Goal: Check status: Check status

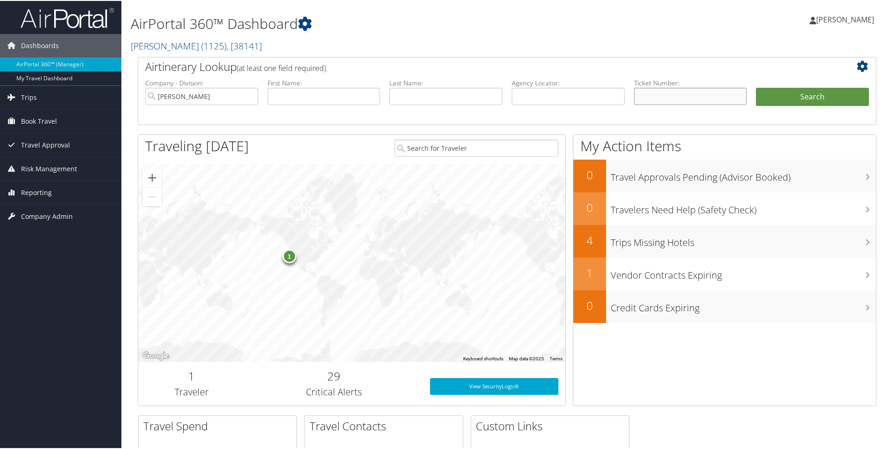
click at [655, 100] on input "text" at bounding box center [690, 95] width 113 height 17
paste input "8900897877691"
type input "8900897877691"
click at [756, 87] on button "Search" at bounding box center [812, 96] width 113 height 19
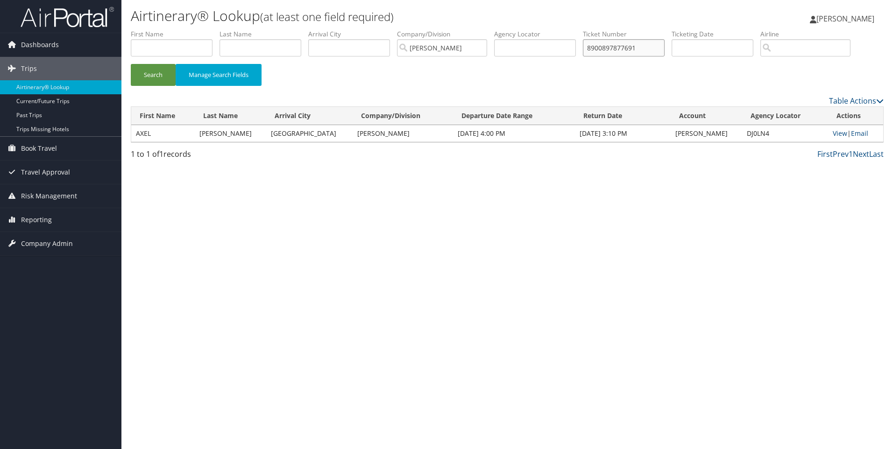
drag, startPoint x: 659, startPoint y: 53, endPoint x: 527, endPoint y: 53, distance: 131.2
click at [534, 29] on ul "First Name Last Name Departure City Arrival City Company/Division Marquardt Air…" at bounding box center [507, 29] width 753 height 0
paste input "82308"
click at [131, 64] on button "Search" at bounding box center [153, 75] width 45 height 22
click at [653, 45] on input "8900897882308" at bounding box center [624, 47] width 82 height 17
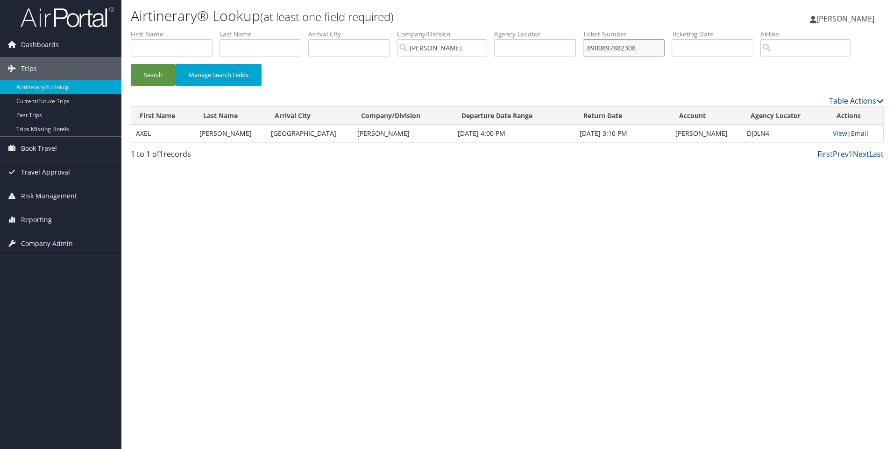
click at [653, 45] on input "8900897882308" at bounding box center [624, 47] width 82 height 17
paste input "25"
click at [131, 64] on button "Search" at bounding box center [153, 75] width 45 height 22
click at [618, 46] on input "8900897882325" at bounding box center [624, 47] width 82 height 17
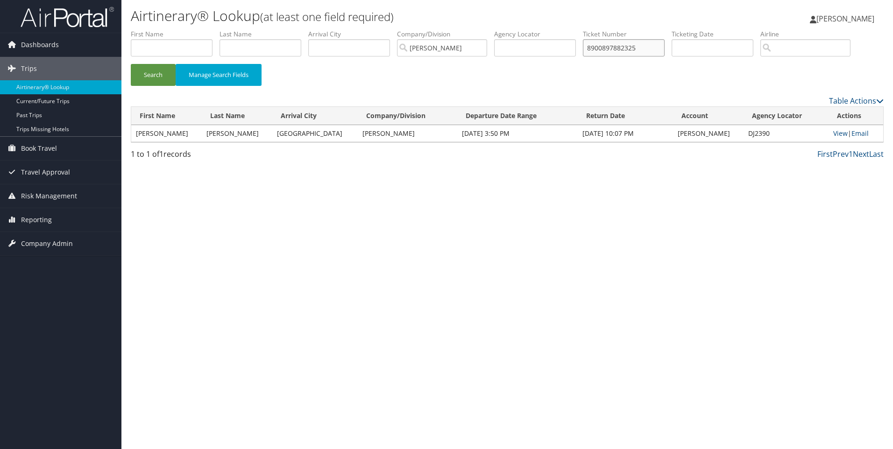
click at [618, 46] on input "8900897882325" at bounding box center [624, 47] width 82 height 17
paste input "9"
click at [131, 64] on button "Search" at bounding box center [153, 75] width 45 height 22
click at [621, 48] on input "8900897882329" at bounding box center [624, 47] width 82 height 17
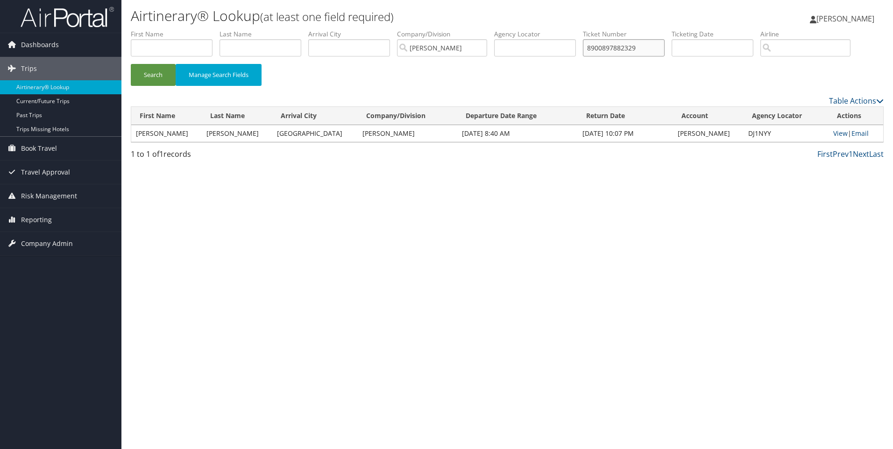
paste input "48"
click at [131, 64] on button "Search" at bounding box center [153, 75] width 45 height 22
click at [607, 51] on input "8900897882348" at bounding box center [624, 47] width 82 height 17
paste input "0067311348089"
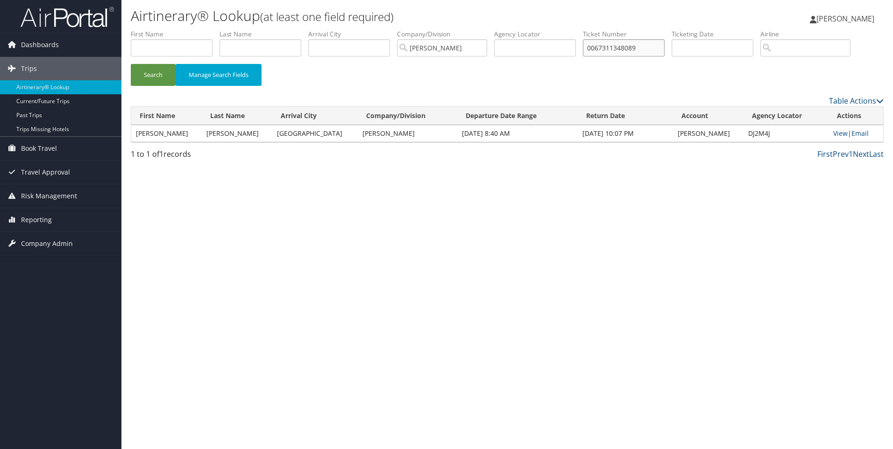
click at [131, 64] on button "Search" at bounding box center [153, 75] width 45 height 22
click at [631, 44] on input "0067311348089" at bounding box center [624, 47] width 82 height 17
paste input "93"
click at [131, 64] on button "Search" at bounding box center [153, 75] width 45 height 22
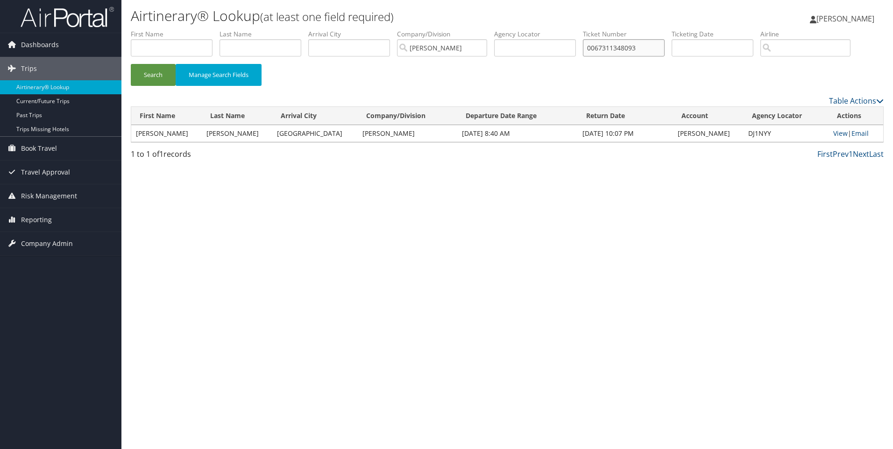
click at [598, 48] on input "0067311348093" at bounding box center [624, 47] width 82 height 17
paste input "112"
click at [131, 64] on button "Search" at bounding box center [153, 75] width 45 height 22
click at [620, 49] on input "0067311348112" at bounding box center [624, 47] width 82 height 17
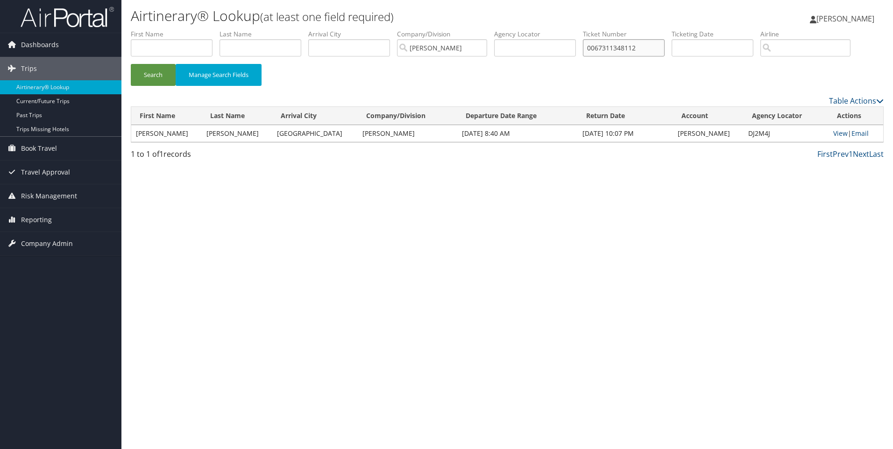
click at [620, 49] on input "0067311348112" at bounding box center [624, 47] width 82 height 17
paste input "2207311348073"
click at [131, 64] on button "Search" at bounding box center [153, 75] width 45 height 22
click at [645, 50] on input "2207311348073" at bounding box center [624, 47] width 82 height 17
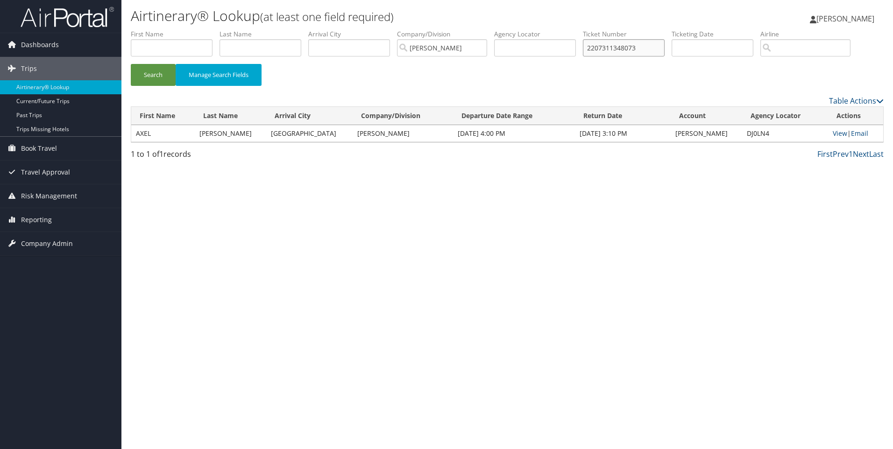
paste input "8900897890715"
click at [131, 64] on button "Search" at bounding box center [153, 75] width 45 height 22
click at [647, 49] on input "8900897890715" at bounding box center [624, 47] width 82 height 17
click at [647, 50] on input "8900897890715" at bounding box center [624, 47] width 82 height 17
paste input "0067311348170"
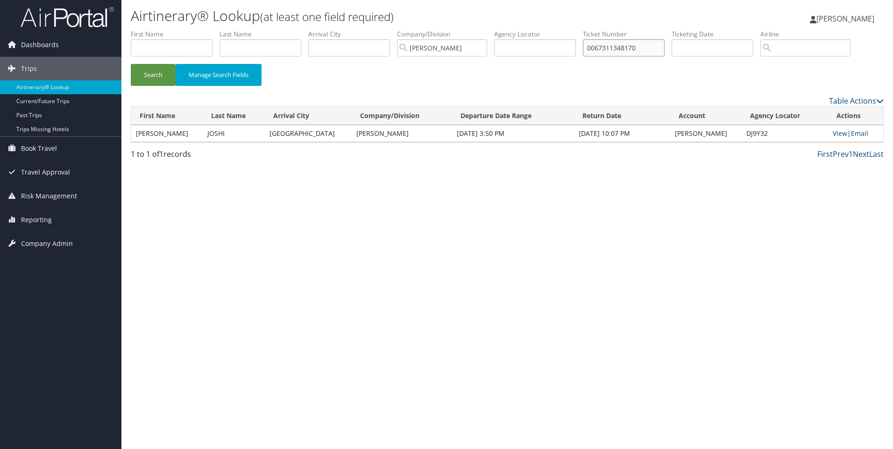
click at [131, 64] on button "Search" at bounding box center [153, 75] width 45 height 22
click at [635, 50] on input "0067311348170" at bounding box center [624, 47] width 82 height 17
paste input "8900897893799"
click at [131, 64] on button "Search" at bounding box center [153, 75] width 45 height 22
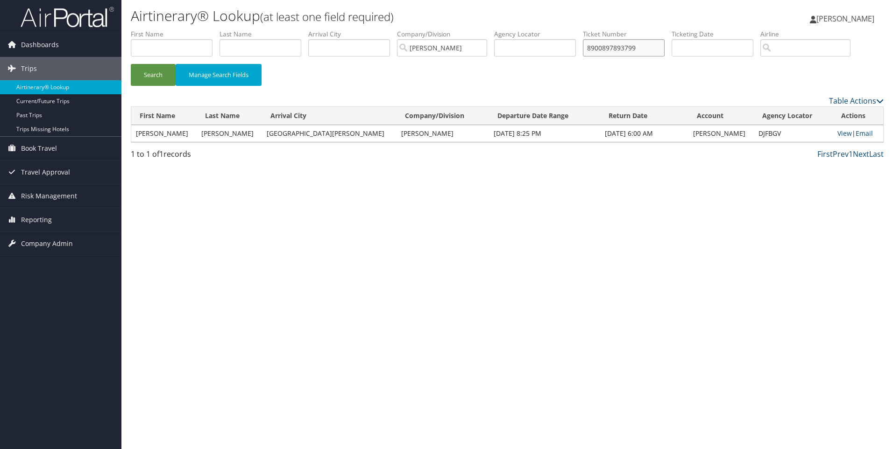
click at [651, 49] on input "8900897893799" at bounding box center [624, 47] width 82 height 17
paste input "0067311568752"
click at [131, 64] on button "Search" at bounding box center [153, 75] width 45 height 22
click at [617, 50] on input "0067311568752" at bounding box center [624, 47] width 82 height 17
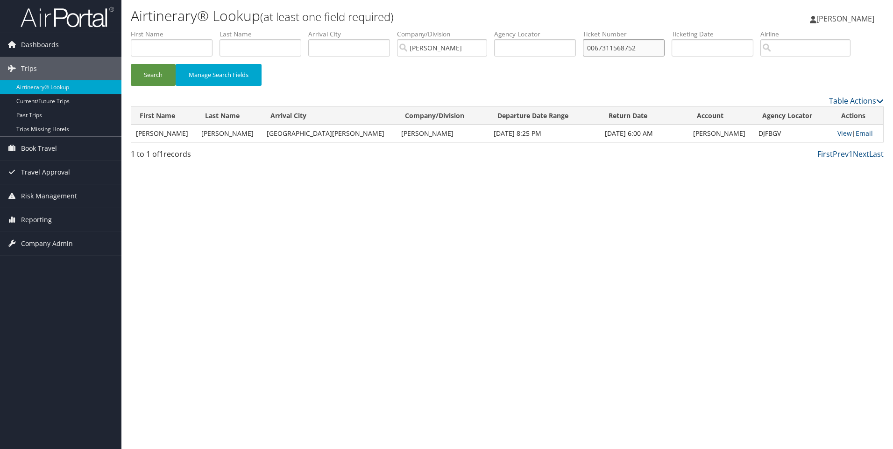
click at [617, 50] on input "0067311568752" at bounding box center [624, 47] width 82 height 17
paste input "8900897901998"
click at [131, 64] on button "Search" at bounding box center [153, 75] width 45 height 22
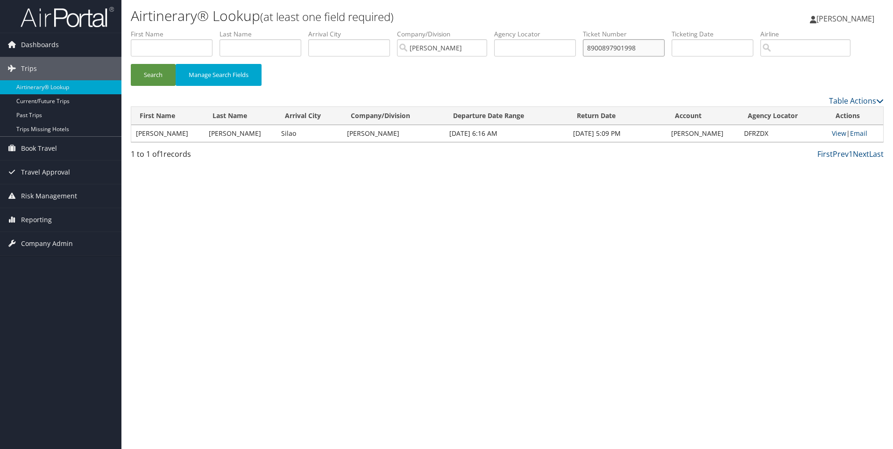
drag, startPoint x: 651, startPoint y: 50, endPoint x: 495, endPoint y: 50, distance: 155.5
click at [530, 29] on ul "First Name Last Name Departure City Arrival City Company/Division Marquardt Air…" at bounding box center [507, 29] width 753 height 0
click at [647, 45] on input "8900897901998" at bounding box center [624, 47] width 82 height 17
click at [131, 64] on button "Search" at bounding box center [153, 75] width 45 height 22
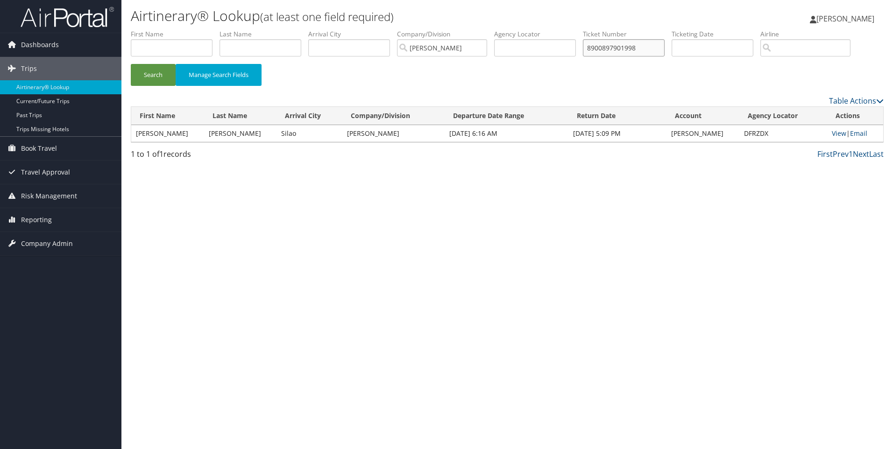
click at [646, 50] on input "8900897901998" at bounding box center [624, 47] width 82 height 17
paste input "9"
click at [131, 64] on button "Search" at bounding box center [153, 75] width 45 height 22
click at [635, 49] on input "8900897901999" at bounding box center [624, 47] width 82 height 17
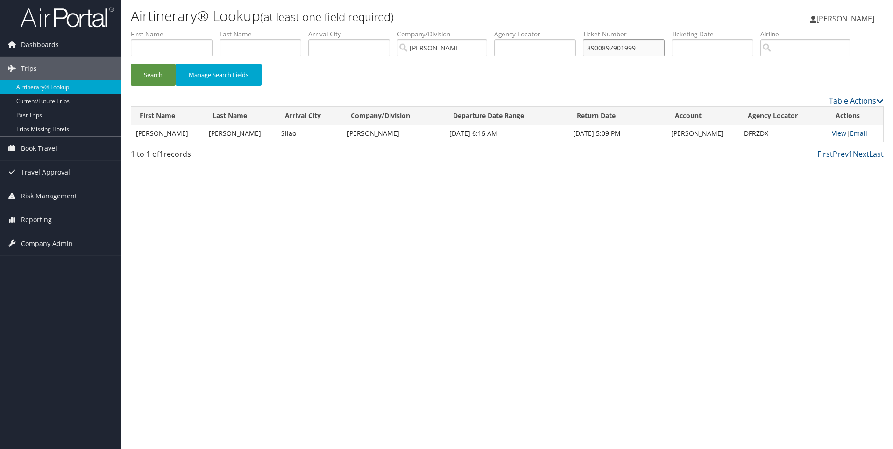
click at [635, 49] on input "8900897901999" at bounding box center [624, 47] width 82 height 17
paste input "5050"
click at [131, 64] on button "Search" at bounding box center [153, 75] width 45 height 22
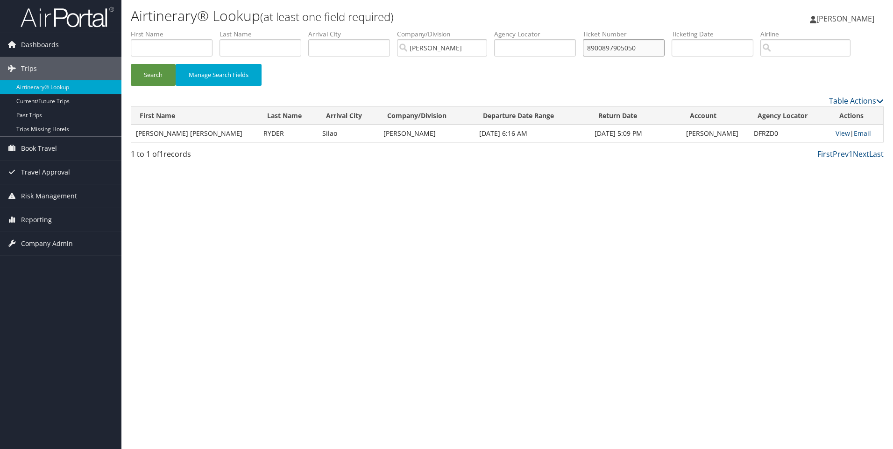
click at [620, 50] on input "8900897905050" at bounding box center [624, 47] width 82 height 17
paste input "1"
click at [131, 64] on button "Search" at bounding box center [153, 75] width 45 height 22
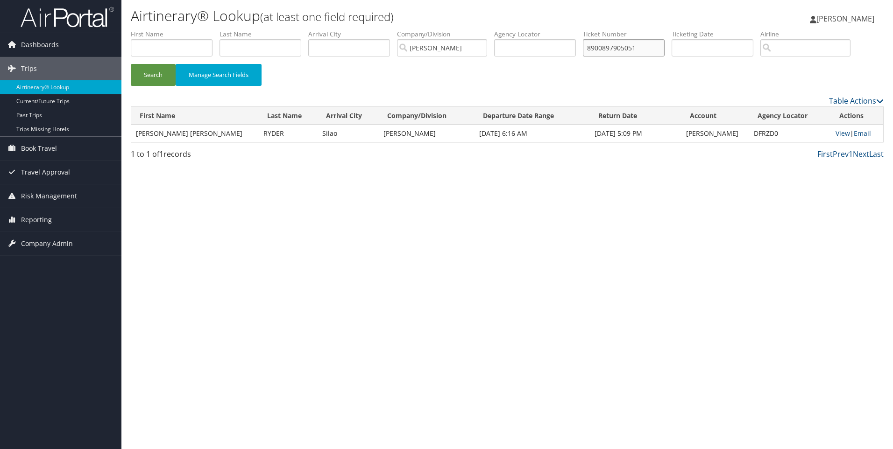
click at [615, 45] on input "8900897905051" at bounding box center [624, 47] width 82 height 17
paste input "3"
click at [131, 64] on button "Search" at bounding box center [153, 75] width 45 height 22
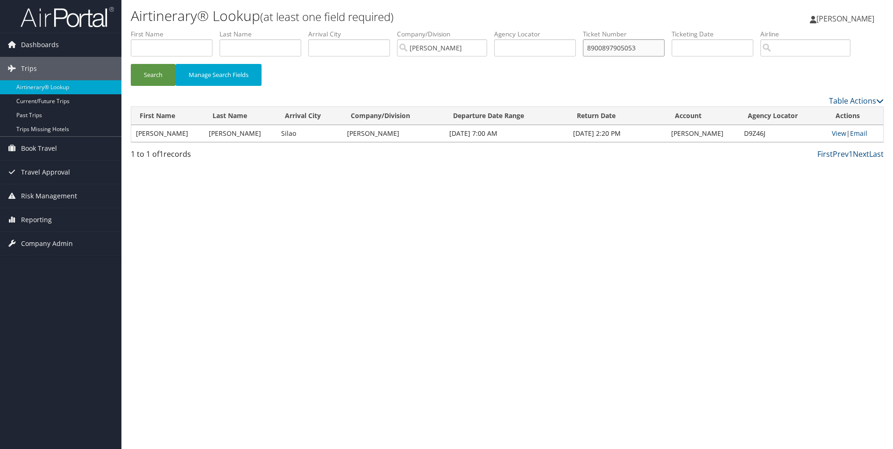
click at [642, 43] on input "8900897905053" at bounding box center [624, 47] width 82 height 17
paste input "4"
type input "8900897905054"
click at [131, 64] on button "Search" at bounding box center [153, 75] width 45 height 22
